Goal: Task Accomplishment & Management: Complete application form

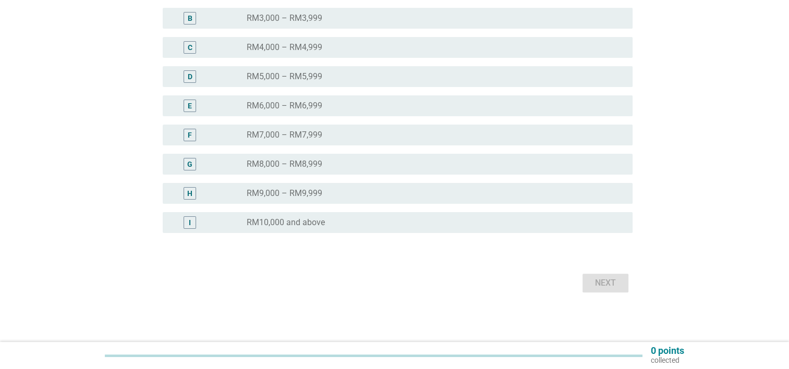
scroll to position [225, 0]
click at [353, 163] on div "radio_button_unchecked RM8,000 – RM8,999" at bounding box center [431, 163] width 369 height 10
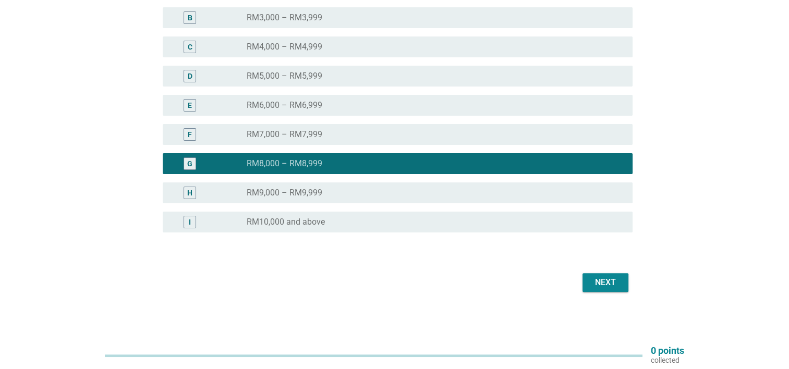
click at [601, 275] on button "Next" at bounding box center [605, 282] width 46 height 19
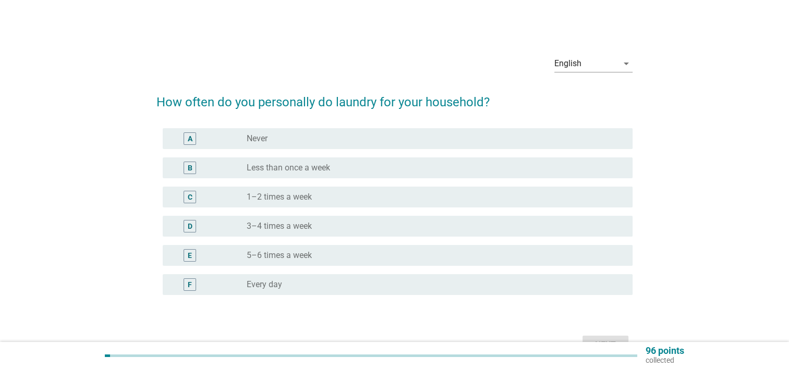
click at [379, 221] on div "radio_button_unchecked 3–4 times a week" at bounding box center [431, 226] width 369 height 10
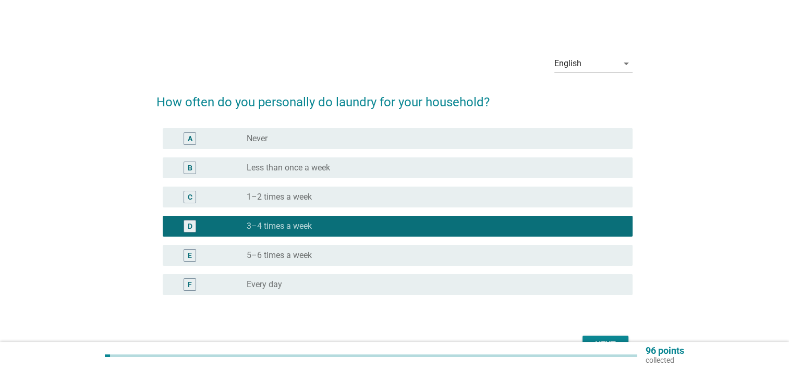
scroll to position [63, 0]
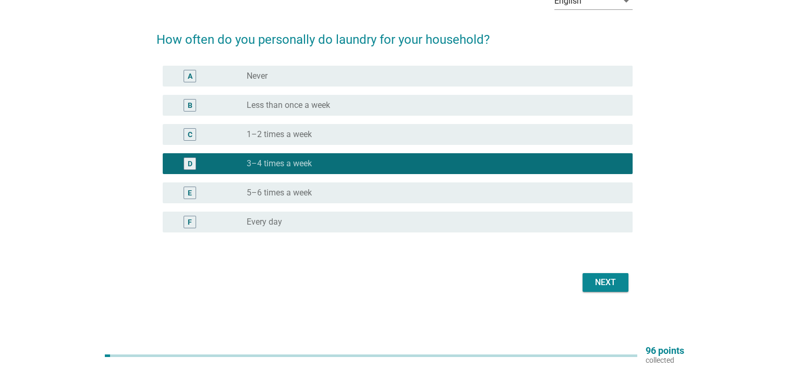
click at [605, 288] on div "Next" at bounding box center [605, 282] width 29 height 13
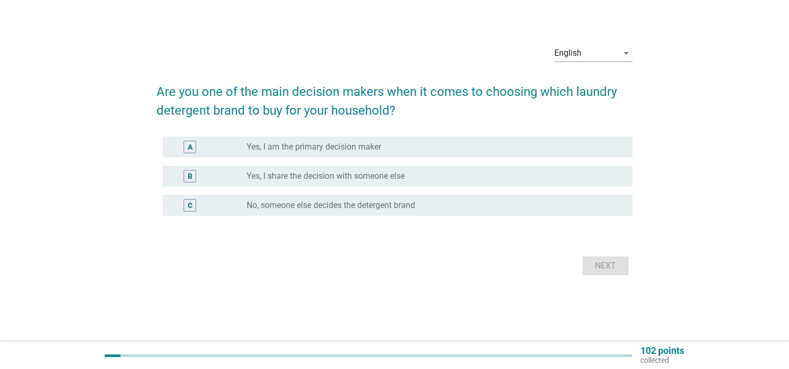
scroll to position [0, 0]
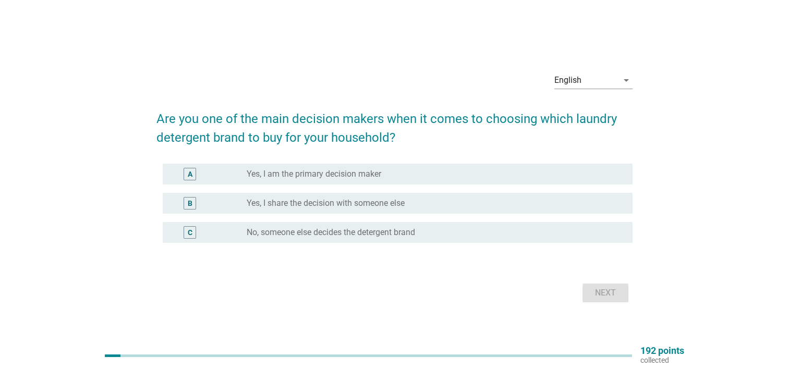
click at [362, 173] on label "Yes, I am the primary decision maker" at bounding box center [314, 174] width 134 height 10
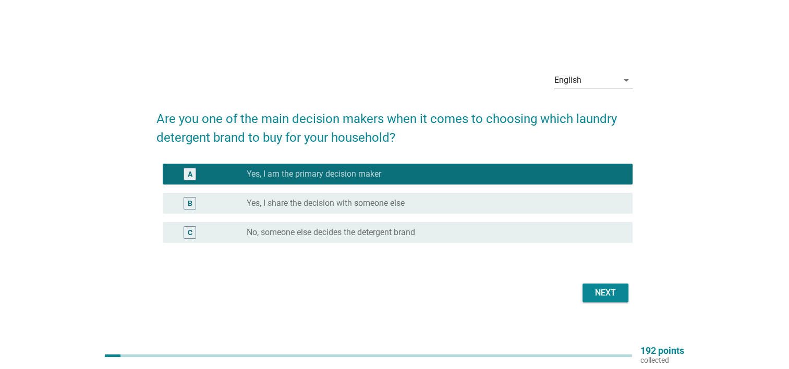
click at [606, 288] on div "Next" at bounding box center [605, 293] width 29 height 13
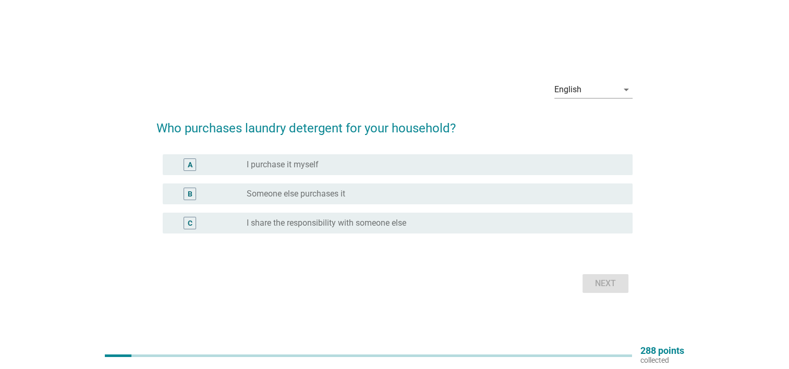
click at [329, 165] on div "radio_button_unchecked I purchase it myself" at bounding box center [431, 164] width 369 height 10
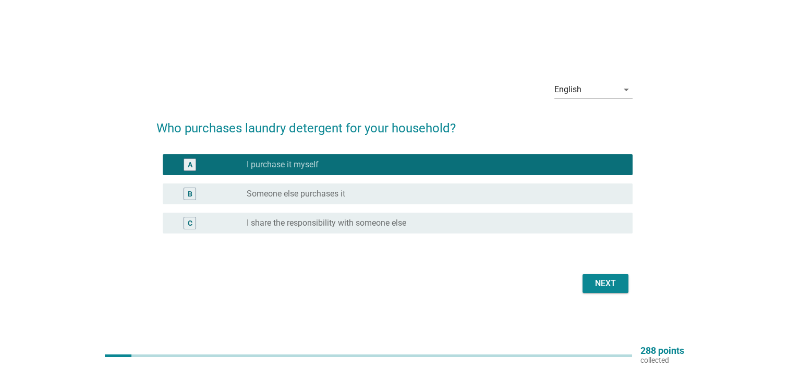
click at [617, 283] on div "Next" at bounding box center [605, 283] width 29 height 13
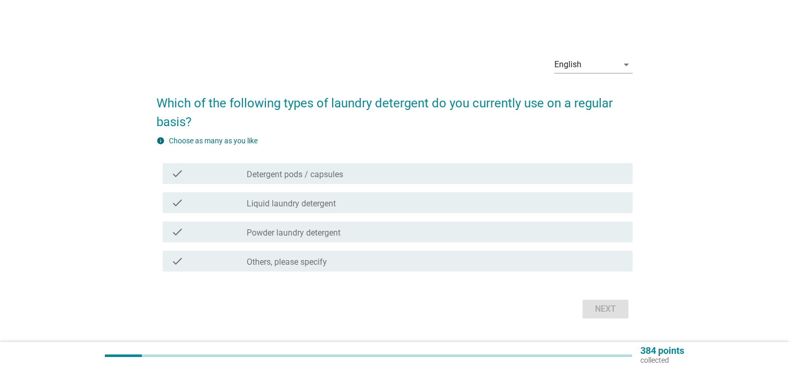
click at [333, 208] on label "Liquid laundry detergent" at bounding box center [291, 204] width 89 height 10
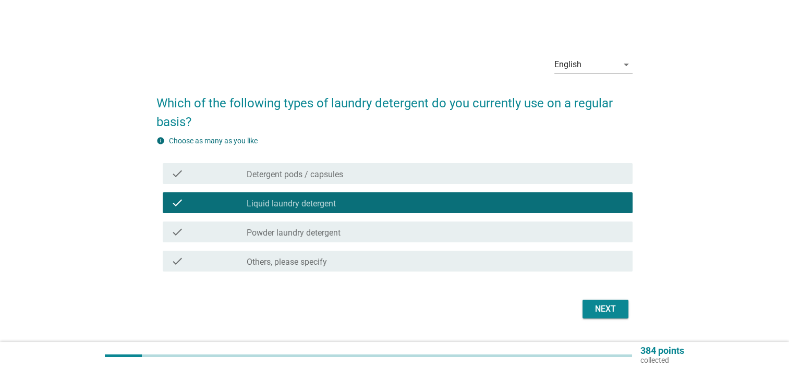
click at [498, 181] on div "check check_box_outline_blank Detergent pods / capsules" at bounding box center [398, 173] width 470 height 21
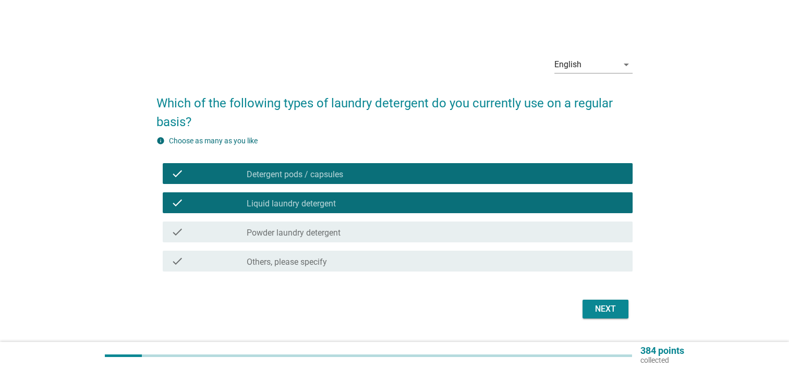
click at [536, 229] on div "check_box_outline_blank Powder laundry detergent" at bounding box center [435, 232] width 377 height 13
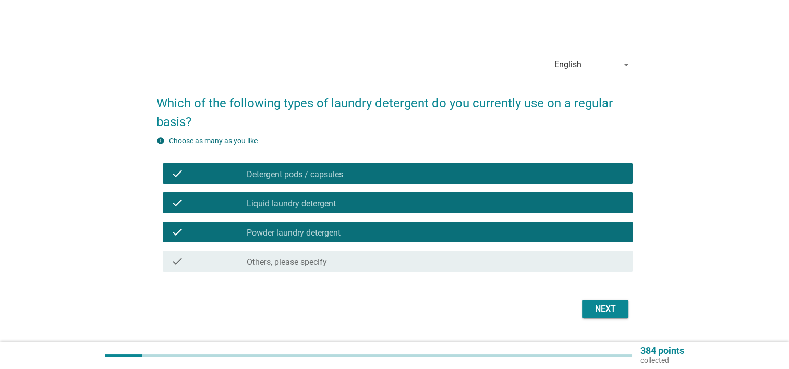
click at [607, 311] on div "Next" at bounding box center [605, 309] width 29 height 13
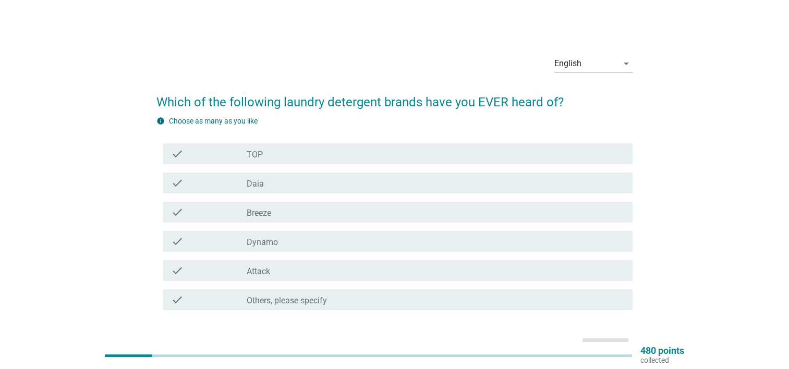
click at [337, 148] on div "check_box_outline_blank TOP" at bounding box center [435, 153] width 377 height 13
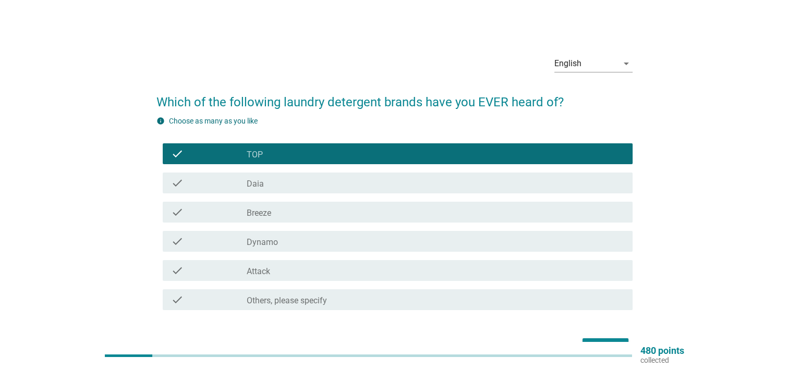
click at [317, 182] on div "check_box_outline_blank Daia" at bounding box center [435, 183] width 377 height 13
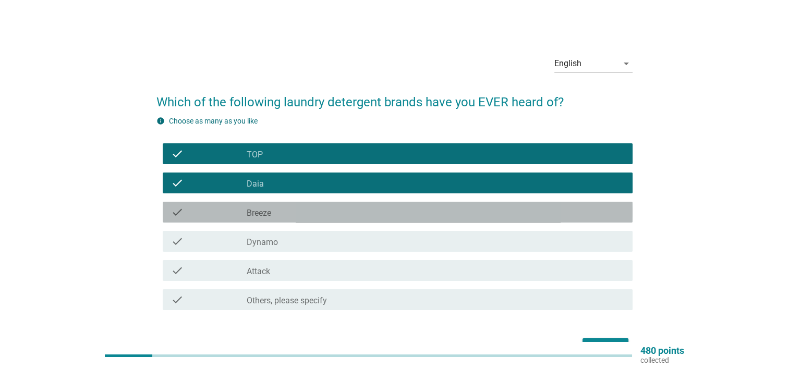
click at [312, 206] on div "check_box_outline_blank Breeze" at bounding box center [435, 212] width 377 height 13
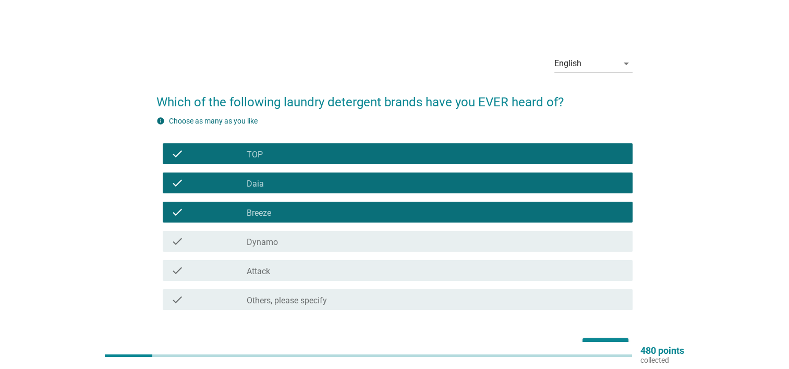
click at [311, 233] on div "check check_box_outline_blank Dynamo" at bounding box center [398, 241] width 470 height 21
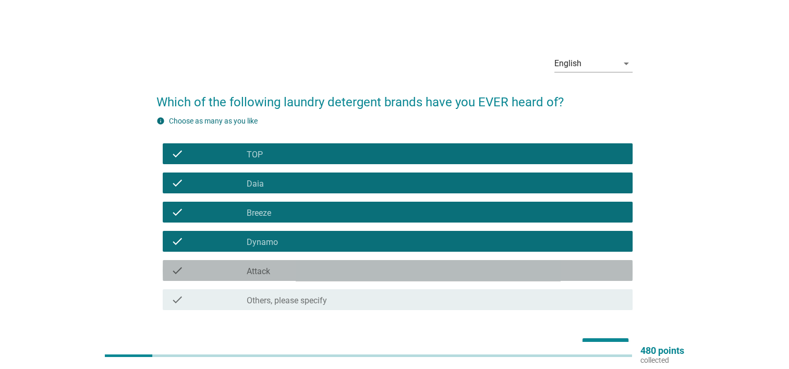
click at [311, 268] on div "check_box_outline_blank Attack" at bounding box center [435, 270] width 377 height 13
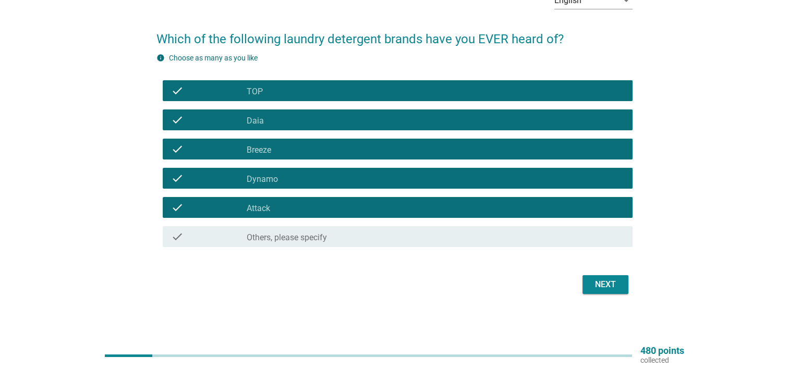
scroll to position [65, 0]
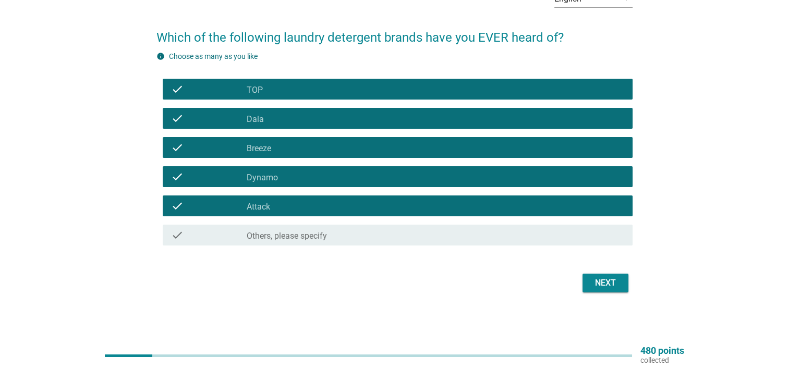
click at [601, 283] on div "Next" at bounding box center [605, 283] width 29 height 13
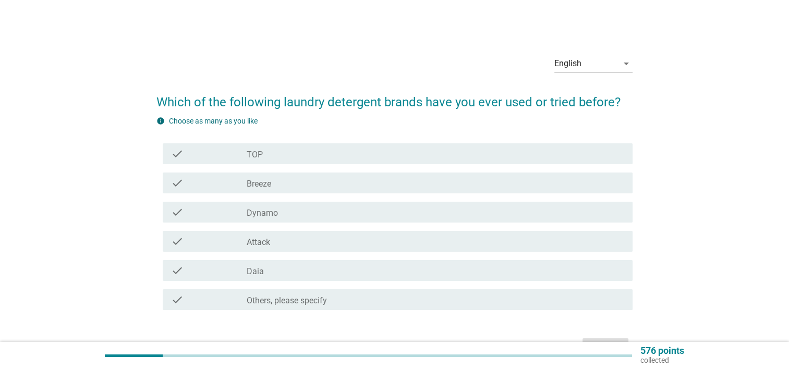
click at [322, 186] on div "check_box_outline_blank Breeze" at bounding box center [435, 183] width 377 height 13
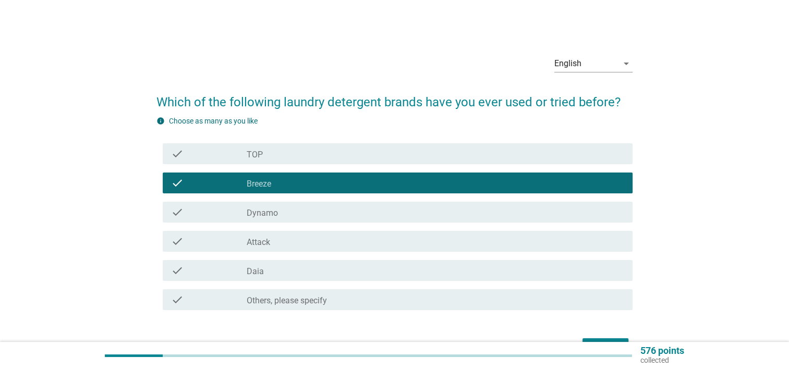
click at [306, 159] on div "check_box_outline_blank TOP" at bounding box center [435, 153] width 377 height 13
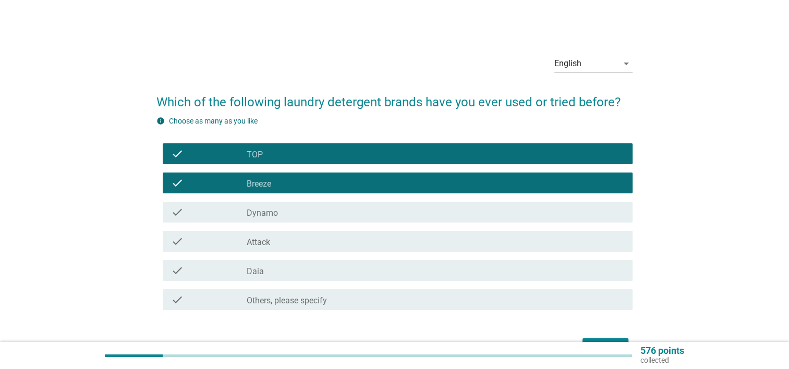
click at [303, 272] on div "check_box_outline_blank Daia" at bounding box center [435, 270] width 377 height 13
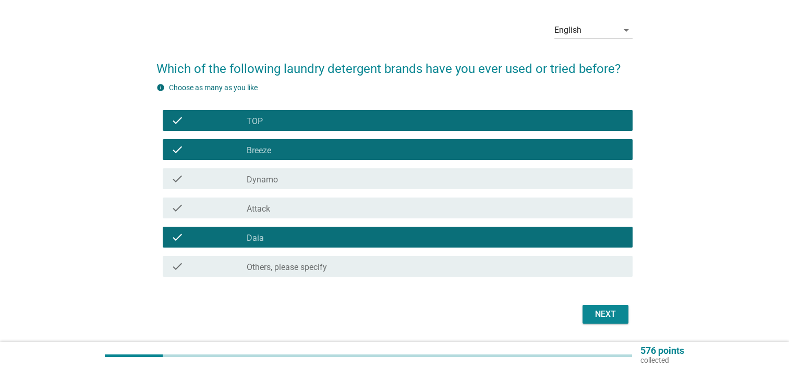
scroll to position [65, 0]
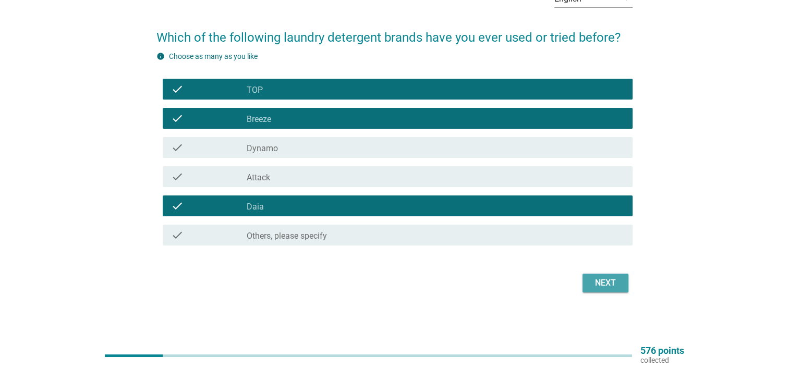
click at [615, 286] on div "Next" at bounding box center [605, 283] width 29 height 13
